Goal: Transaction & Acquisition: Purchase product/service

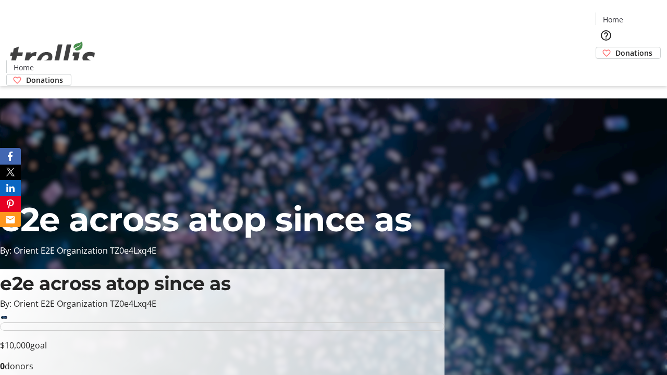
click at [616, 47] on span "Donations" at bounding box center [634, 52] width 37 height 11
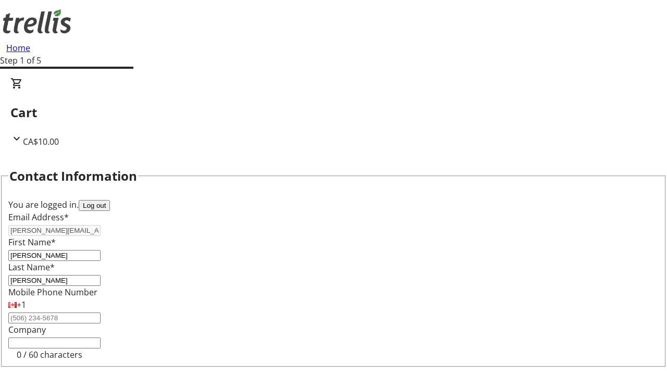
scroll to position [140, 0]
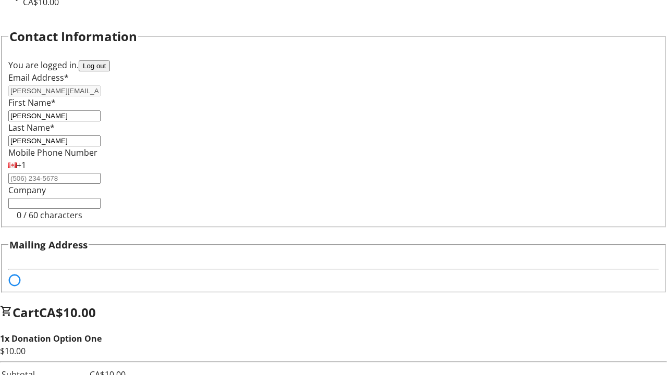
select select "BC"
select select "CA"
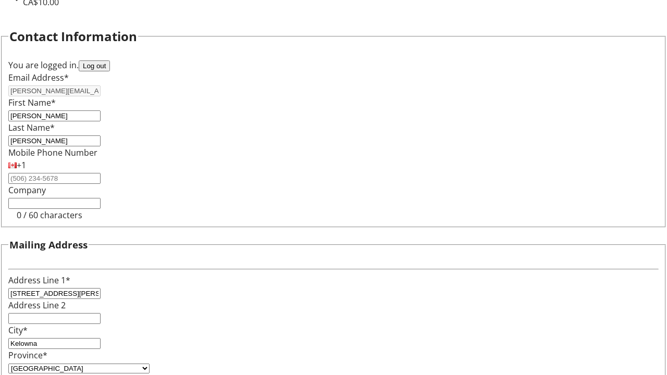
type input "V1Y 0C2"
